Goal: Find specific page/section: Find specific page/section

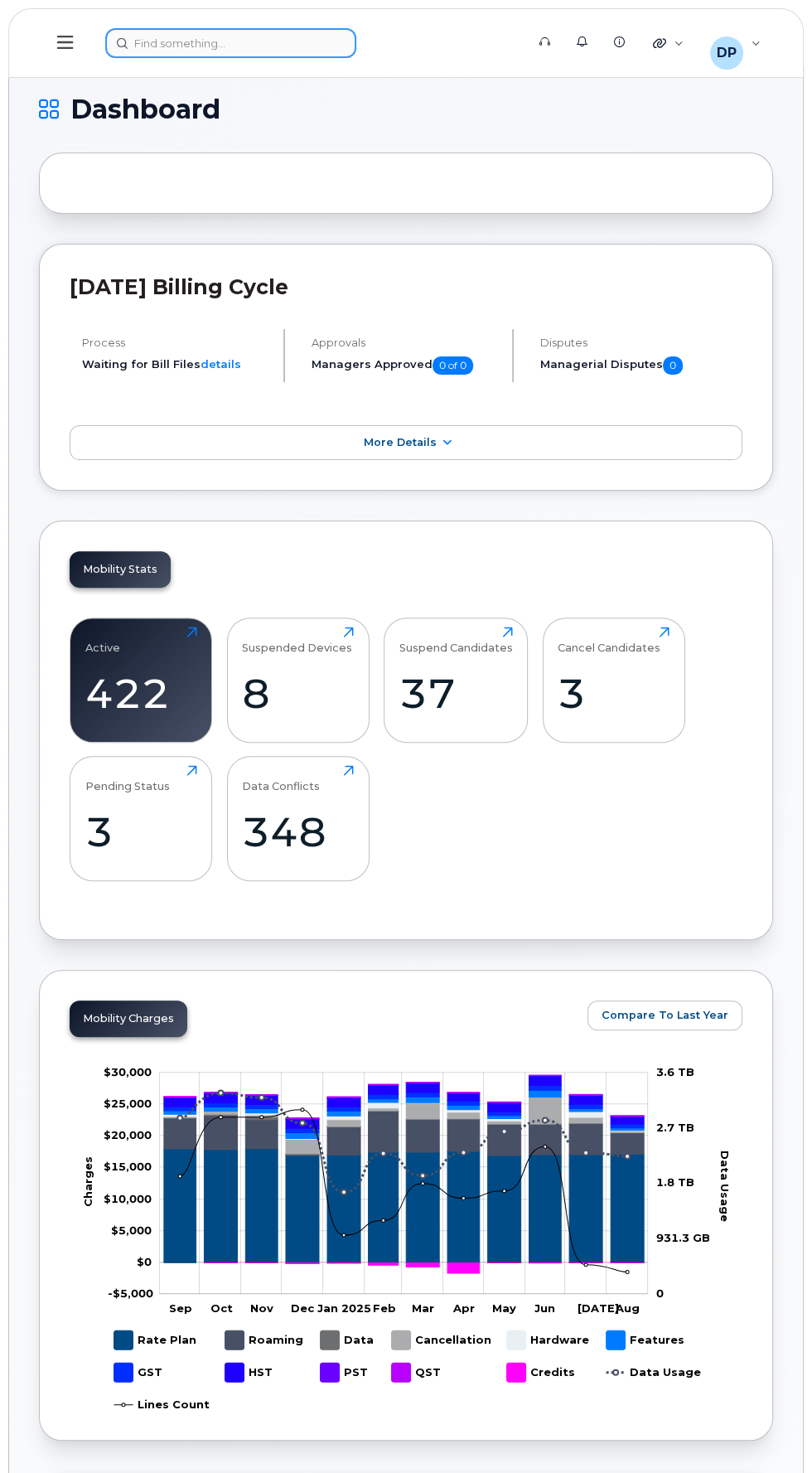
click at [188, 43] on div at bounding box center [310, 43] width 410 height 30
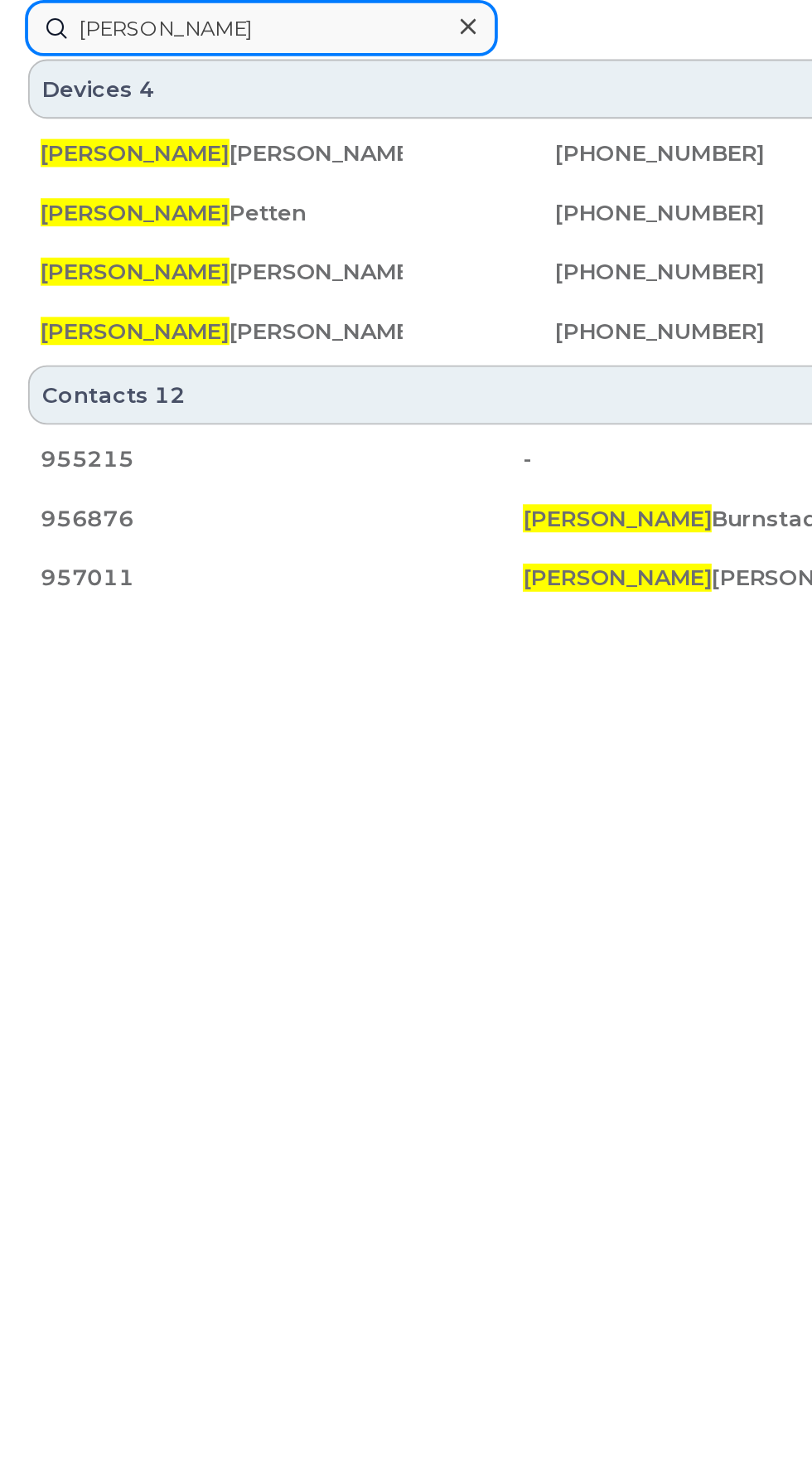
type input "Aaron"
click at [50, 82] on span "Aaron" at bounding box center [71, 81] width 100 height 15
